Goal: Transaction & Acquisition: Purchase product/service

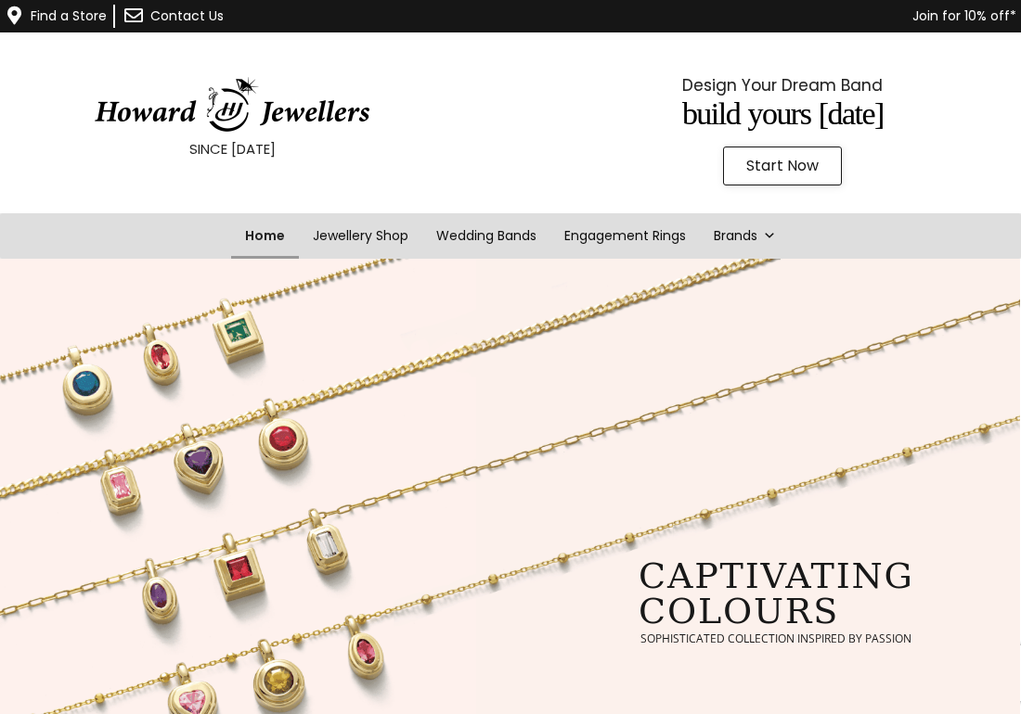
click at [260, 228] on link "Home" at bounding box center [265, 235] width 68 height 45
click at [357, 232] on link "Jewellery Shop" at bounding box center [360, 235] width 130 height 45
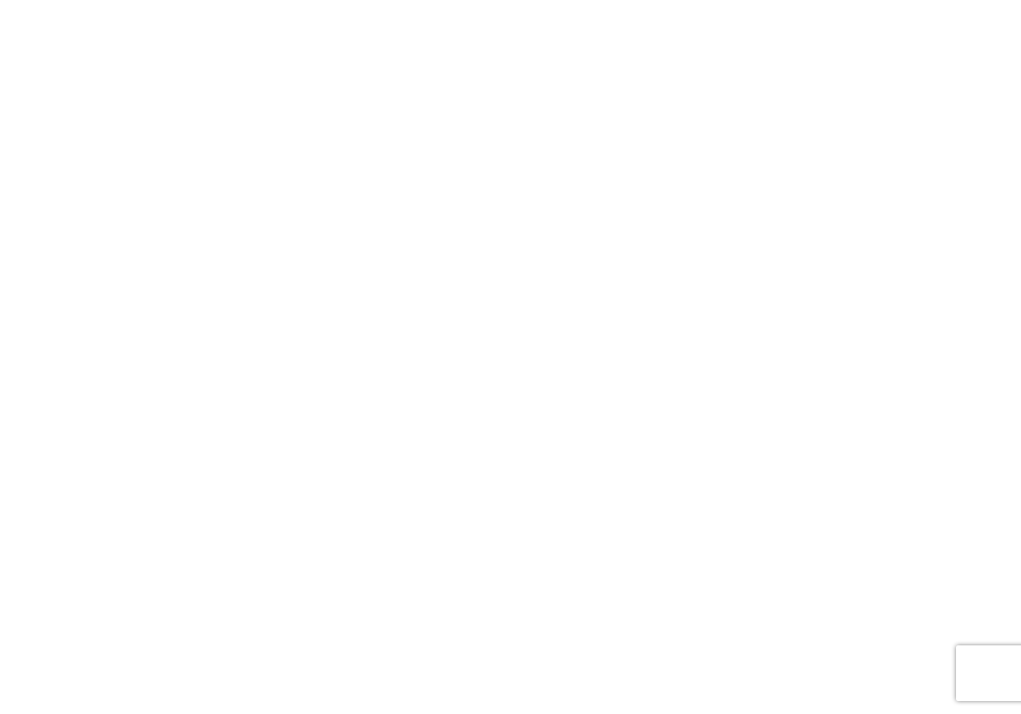
scroll to position [371, 0]
